Goal: Task Accomplishment & Management: Use online tool/utility

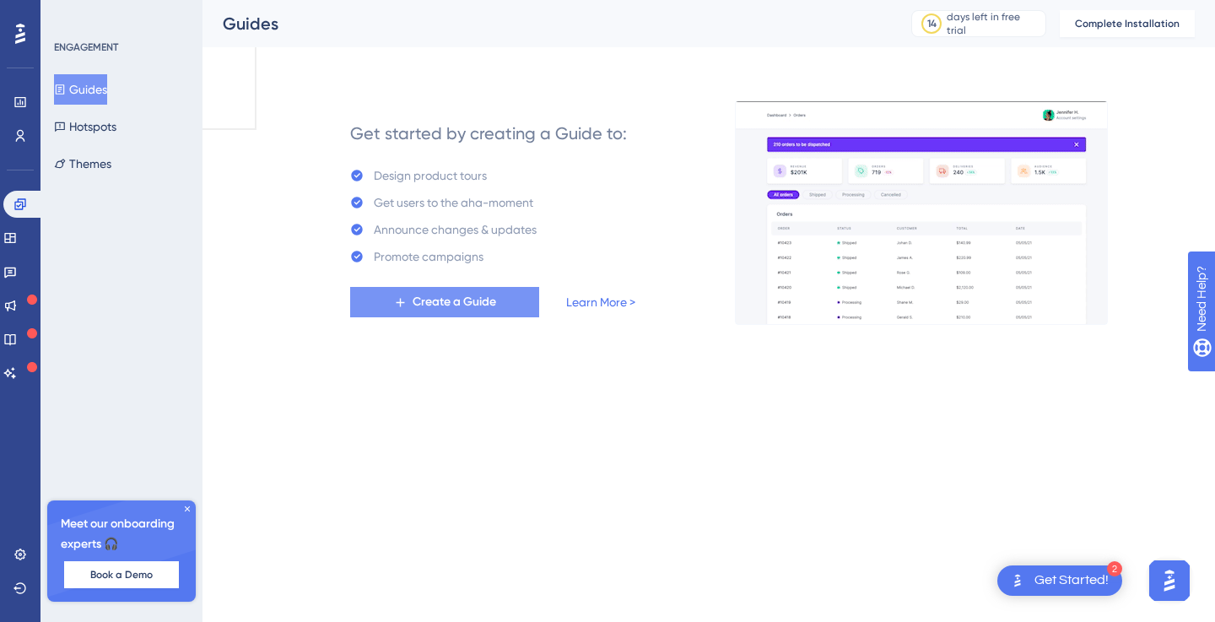
click at [434, 301] on span "Create a Guide" at bounding box center [454, 302] width 84 height 20
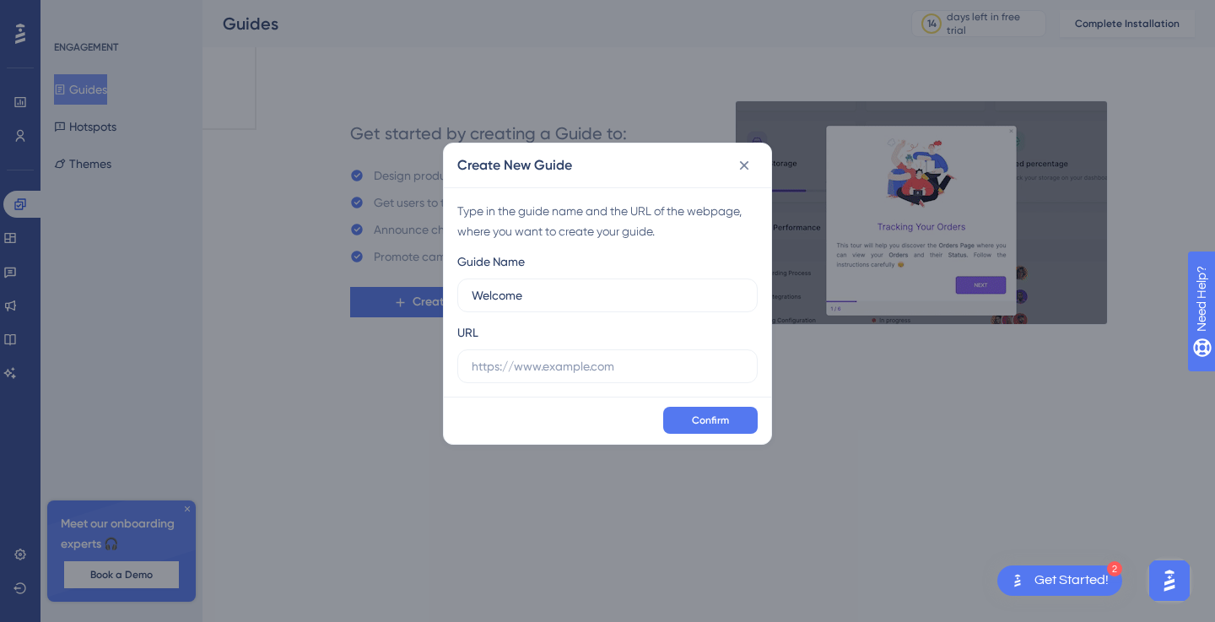
click at [102, 105] on img "button" at bounding box center [95, 97] width 13 height 13
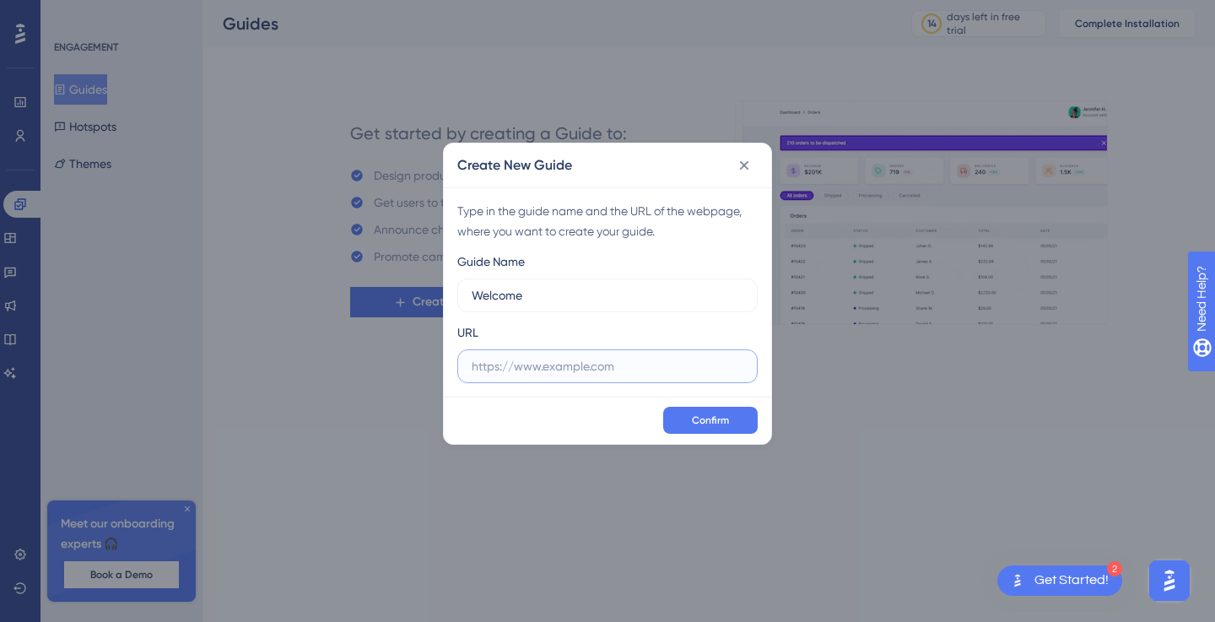
click at [567, 360] on input "text" at bounding box center [608, 366] width 272 height 19
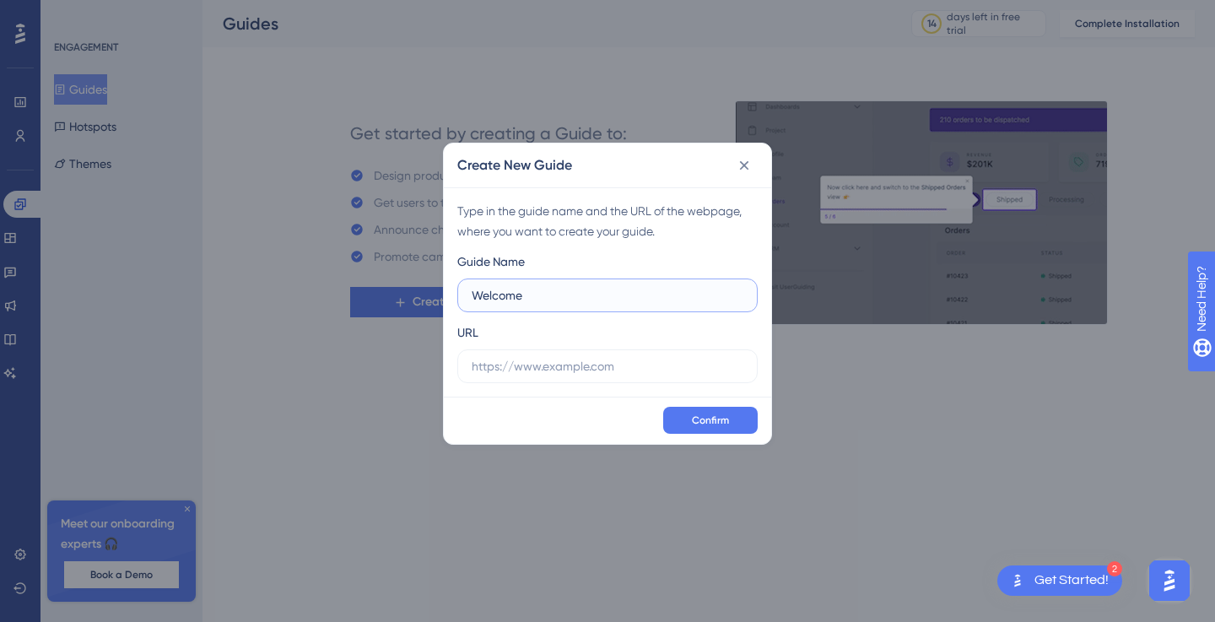
click at [572, 294] on input "Welcome" at bounding box center [608, 295] width 272 height 19
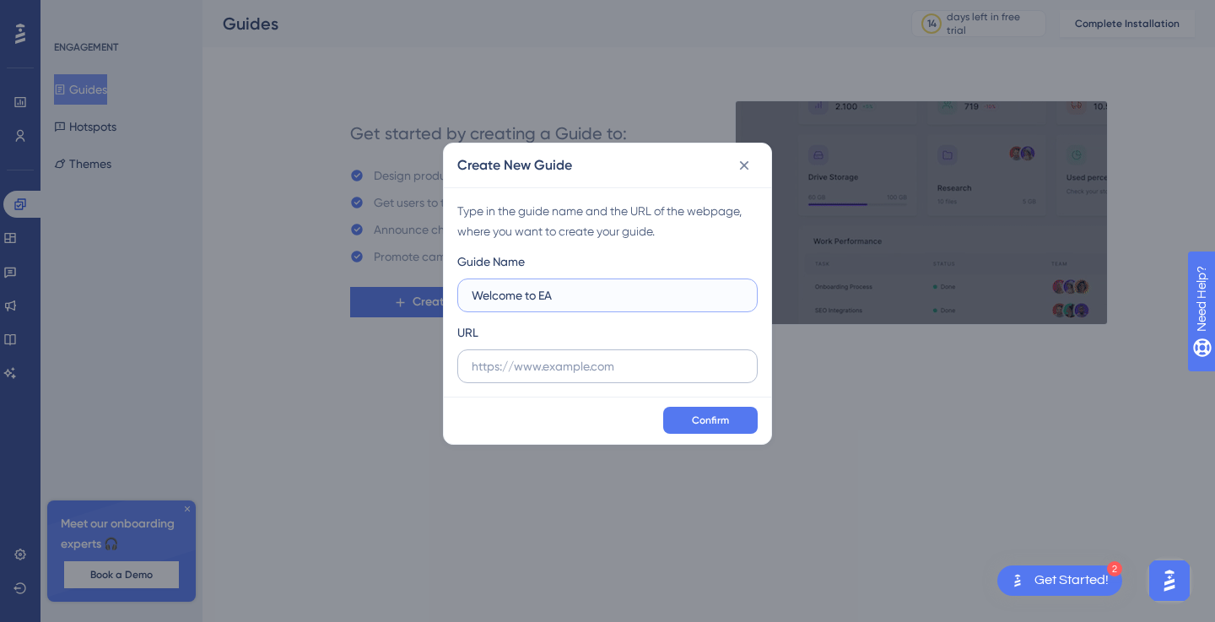
type input "Welcome to EA"
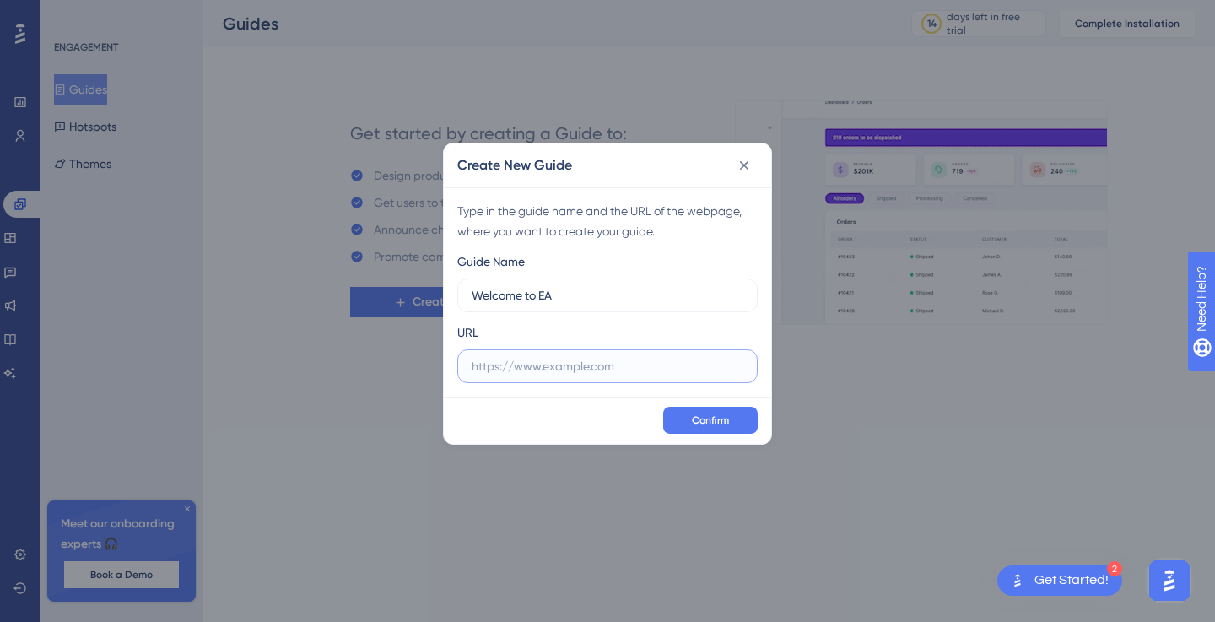
click at [526, 374] on input "text" at bounding box center [608, 366] width 272 height 19
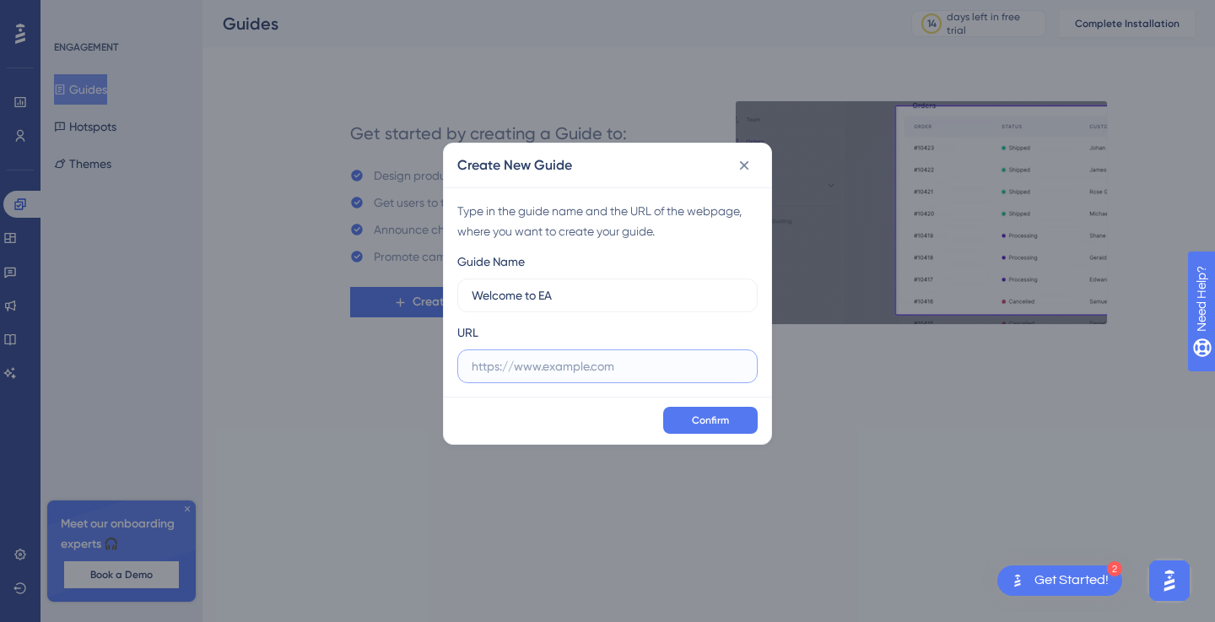
type input "w"
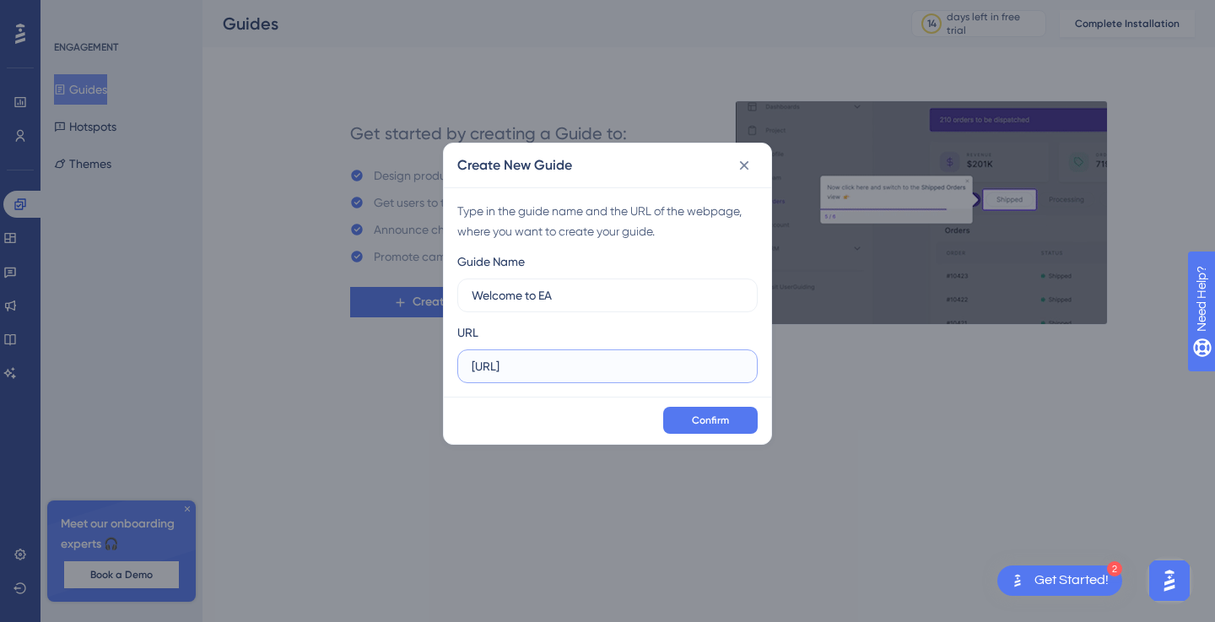
click at [514, 364] on input "https://eaglobal.ai" at bounding box center [608, 366] width 272 height 19
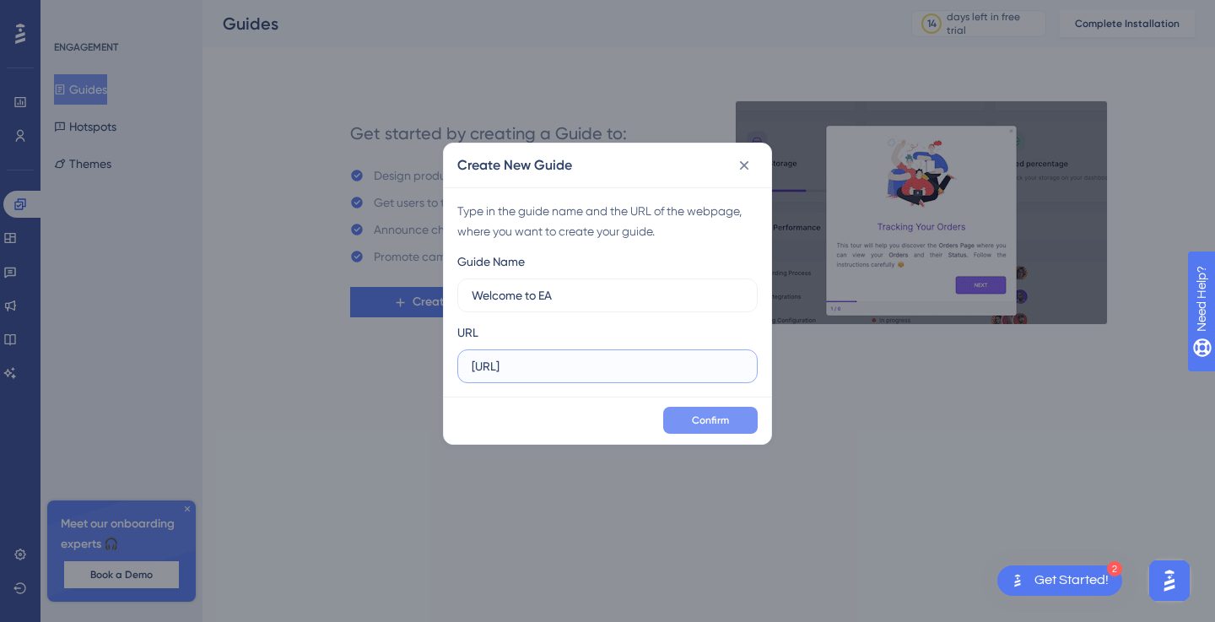
type input "https://app.eaglobal.ai"
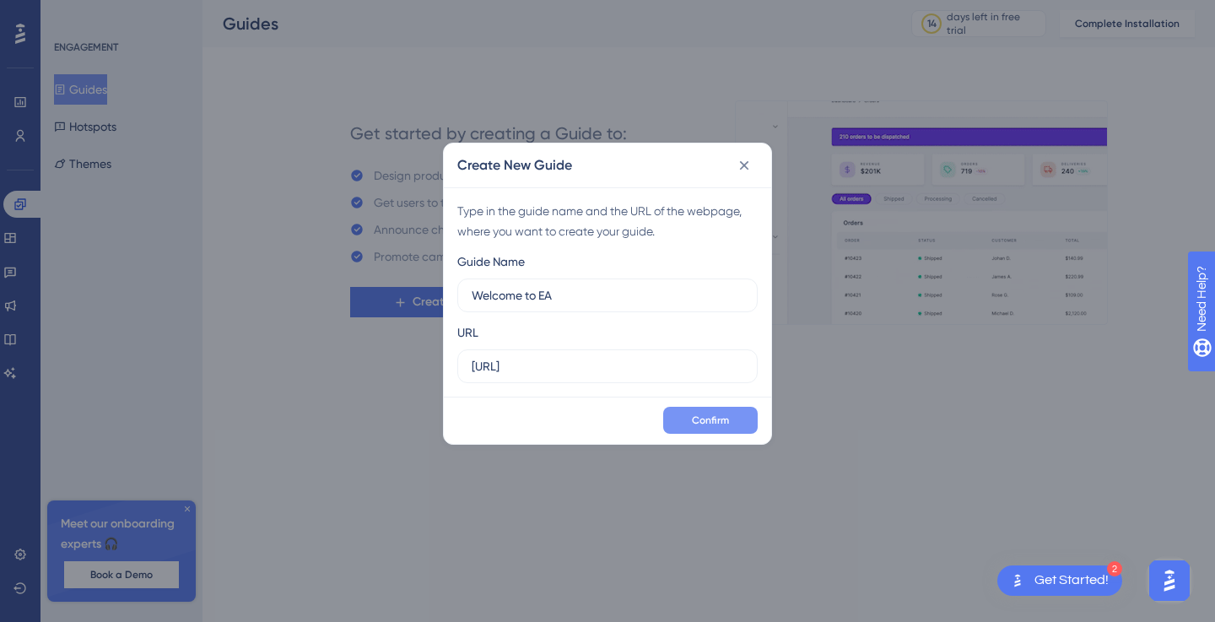
click at [708, 427] on button "Confirm" at bounding box center [710, 420] width 94 height 27
